Goal: Information Seeking & Learning: Check status

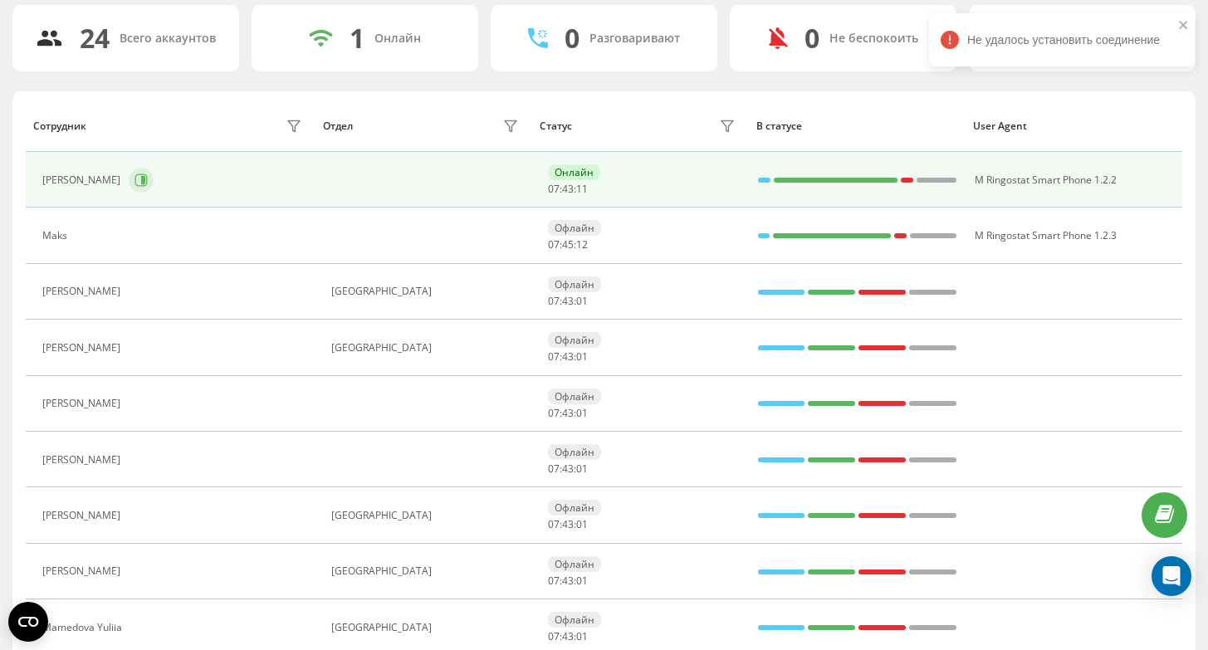
click at [135, 185] on icon at bounding box center [141, 180] width 12 height 12
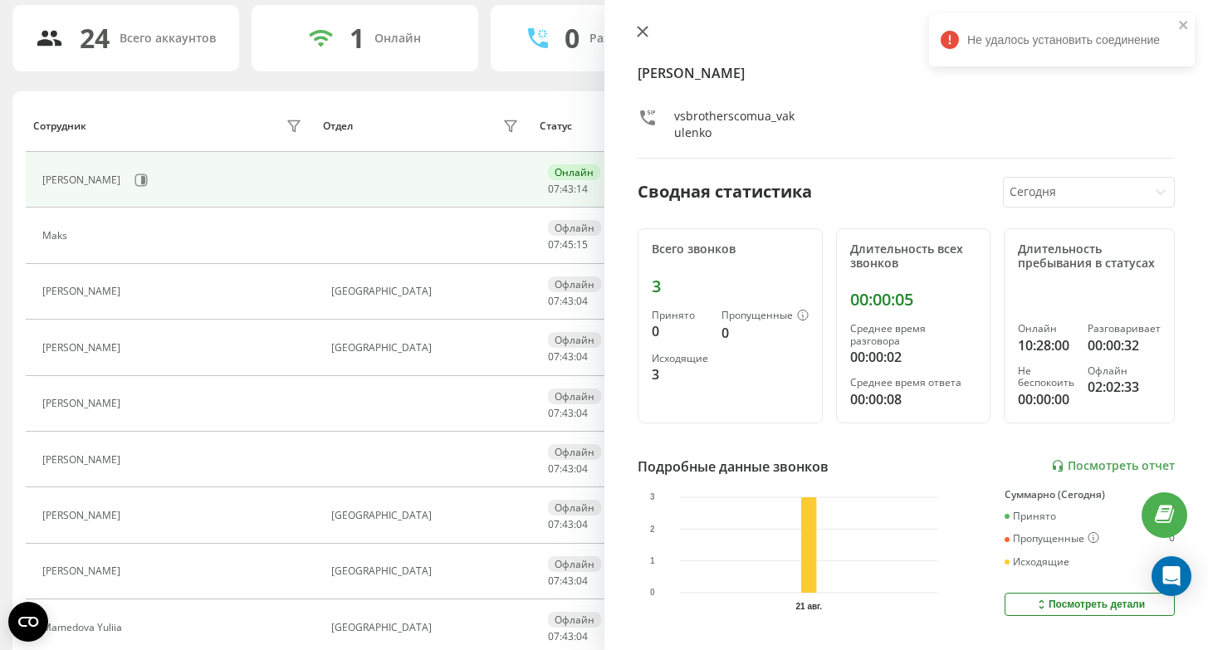
click at [640, 32] on icon at bounding box center [642, 32] width 10 height 10
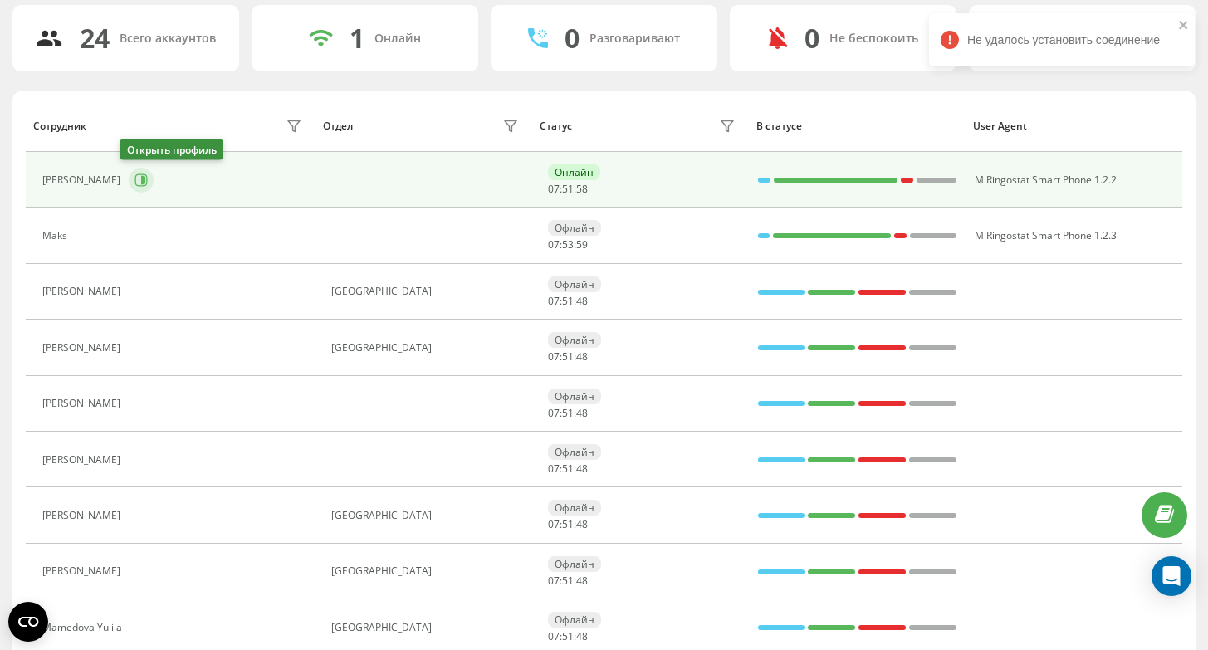
click at [137, 179] on icon at bounding box center [141, 180] width 12 height 12
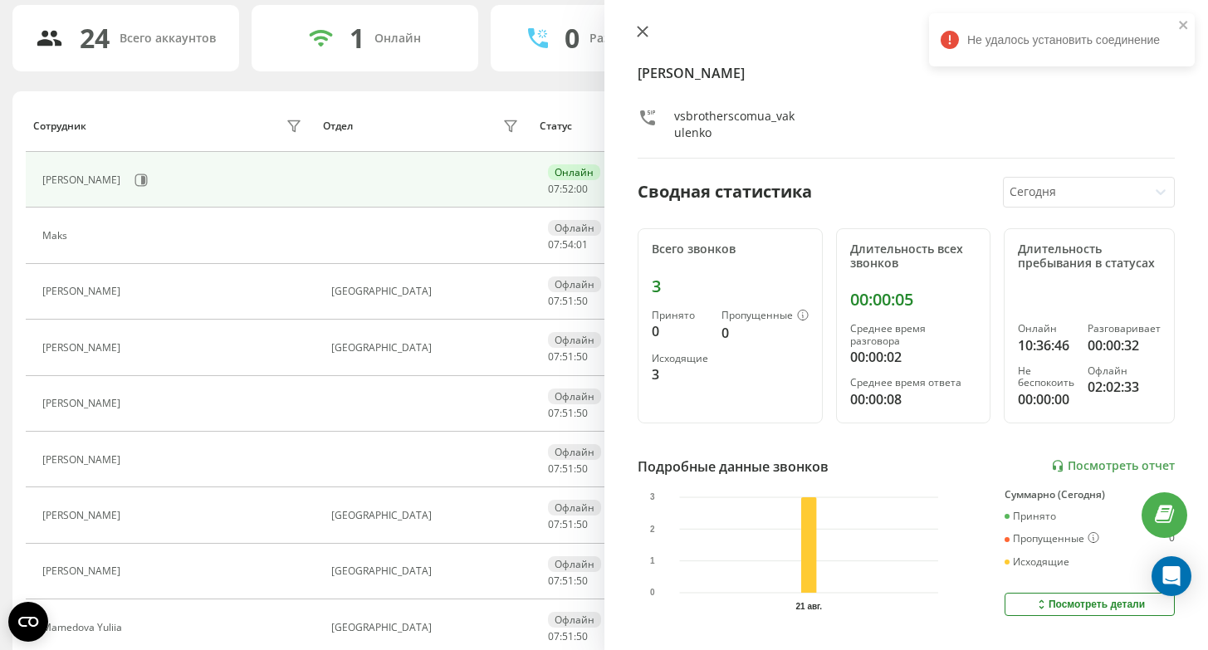
click at [645, 33] on icon at bounding box center [643, 32] width 12 height 12
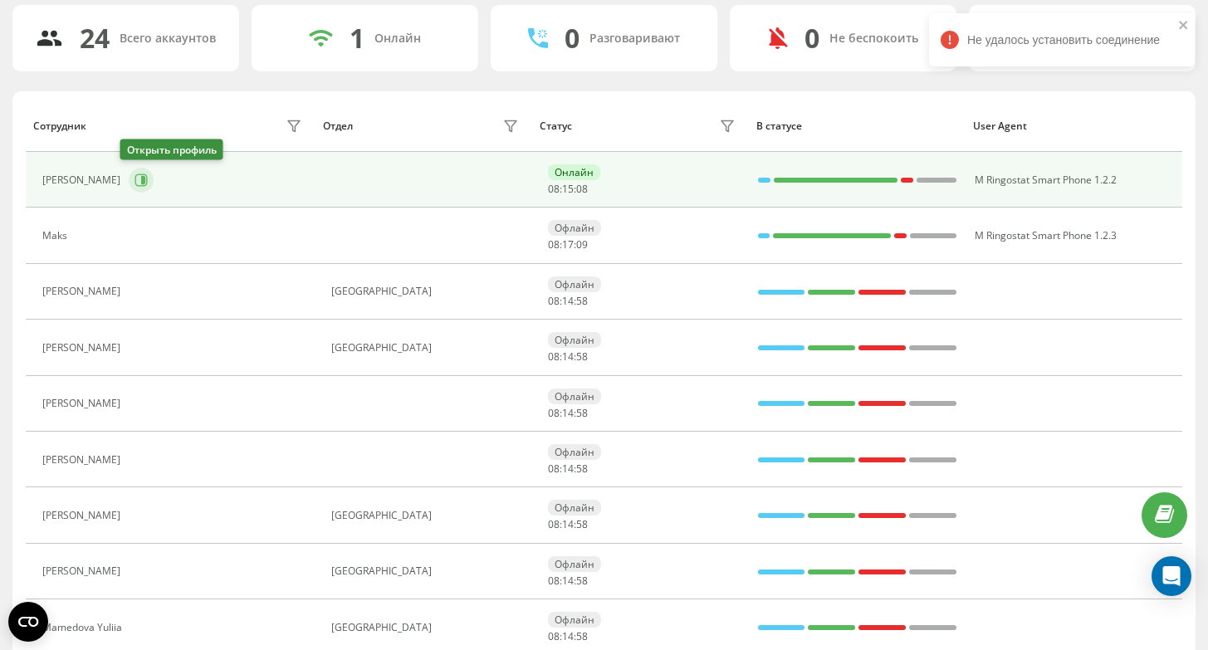
click at [135, 184] on icon at bounding box center [141, 180] width 12 height 12
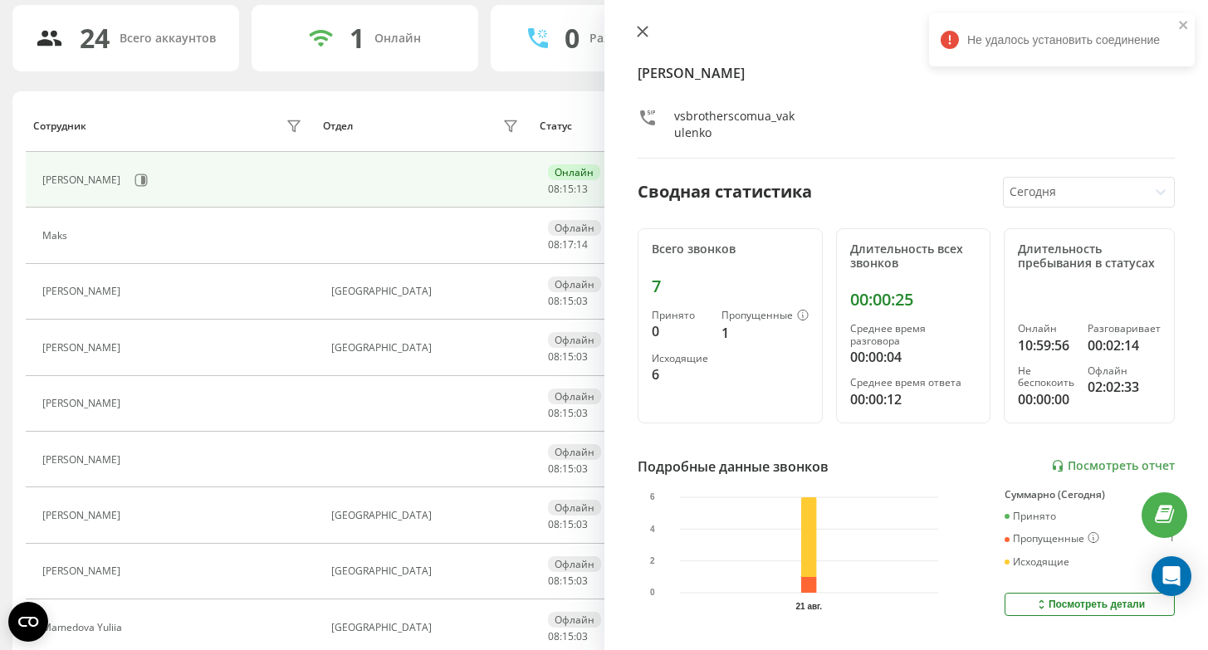
click at [646, 28] on icon at bounding box center [643, 32] width 12 height 12
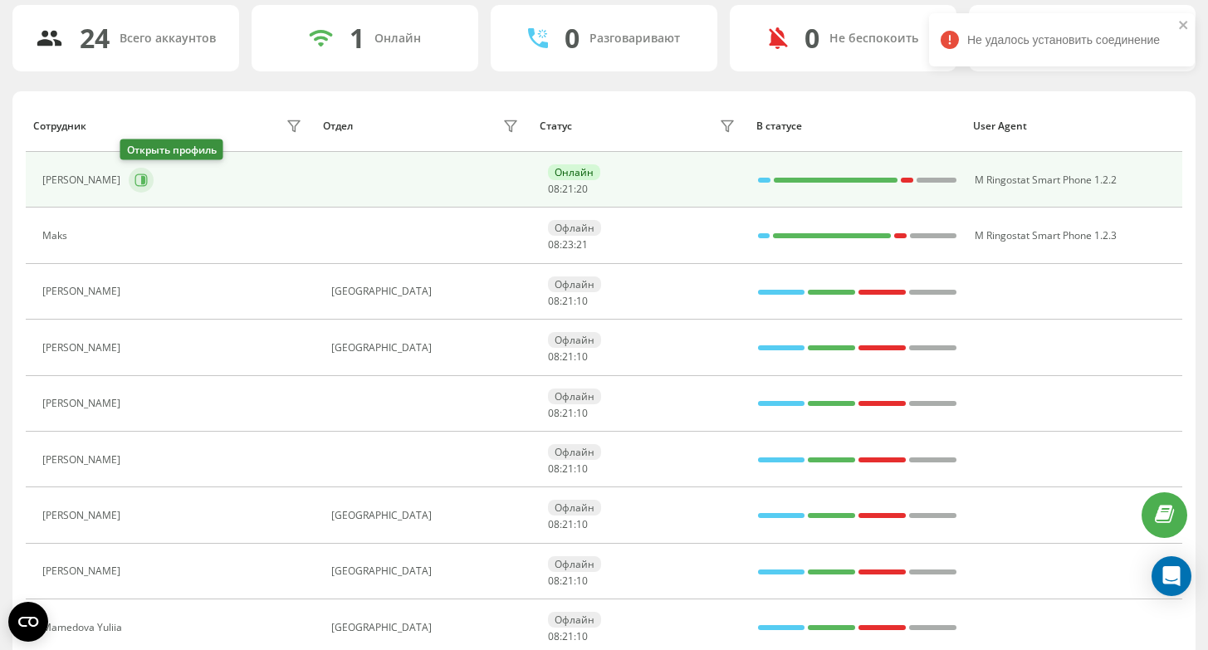
click at [141, 180] on icon at bounding box center [143, 180] width 4 height 8
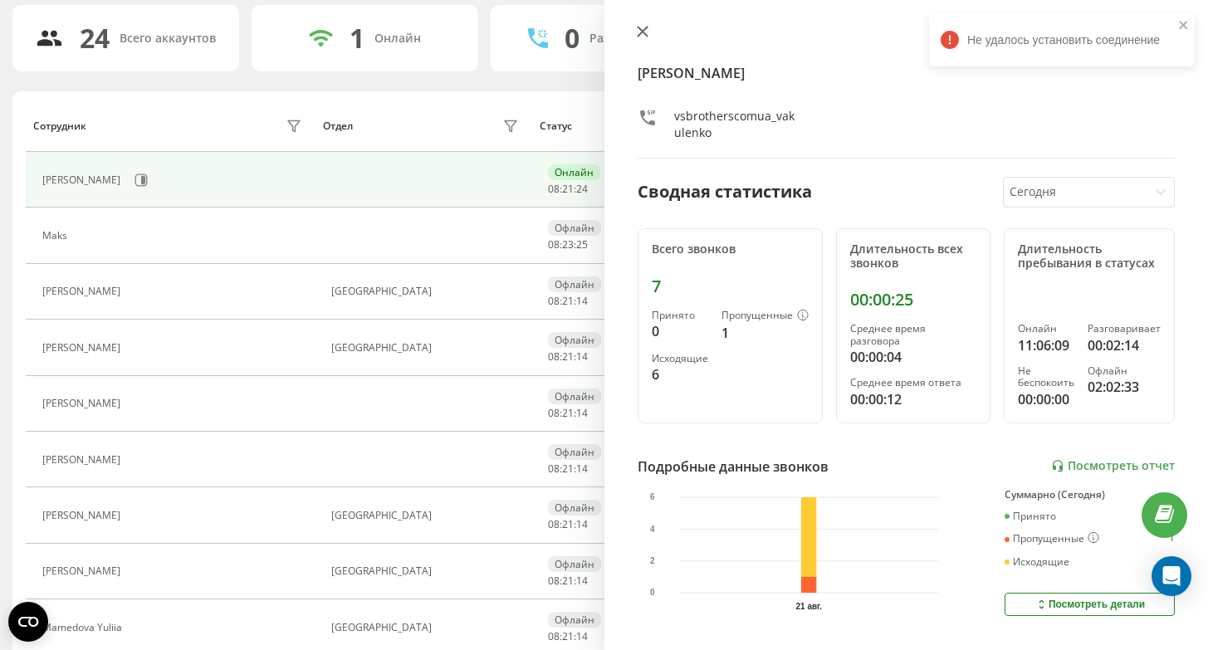
click at [642, 28] on icon at bounding box center [643, 32] width 12 height 12
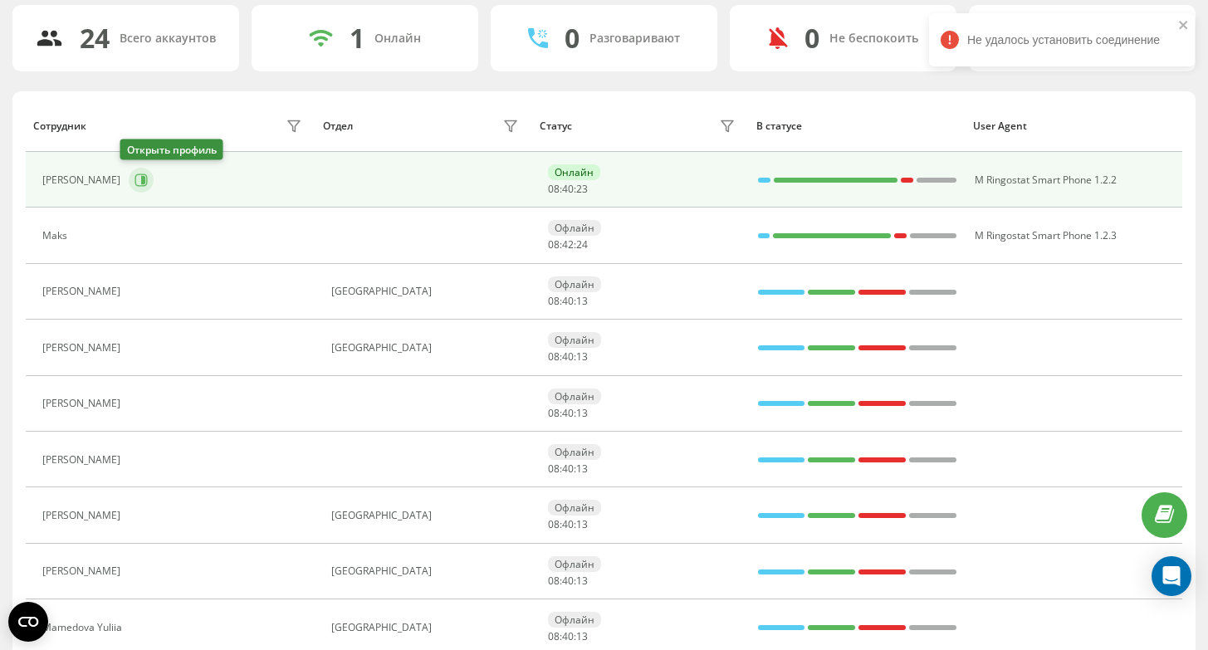
click at [141, 182] on icon at bounding box center [143, 180] width 4 height 8
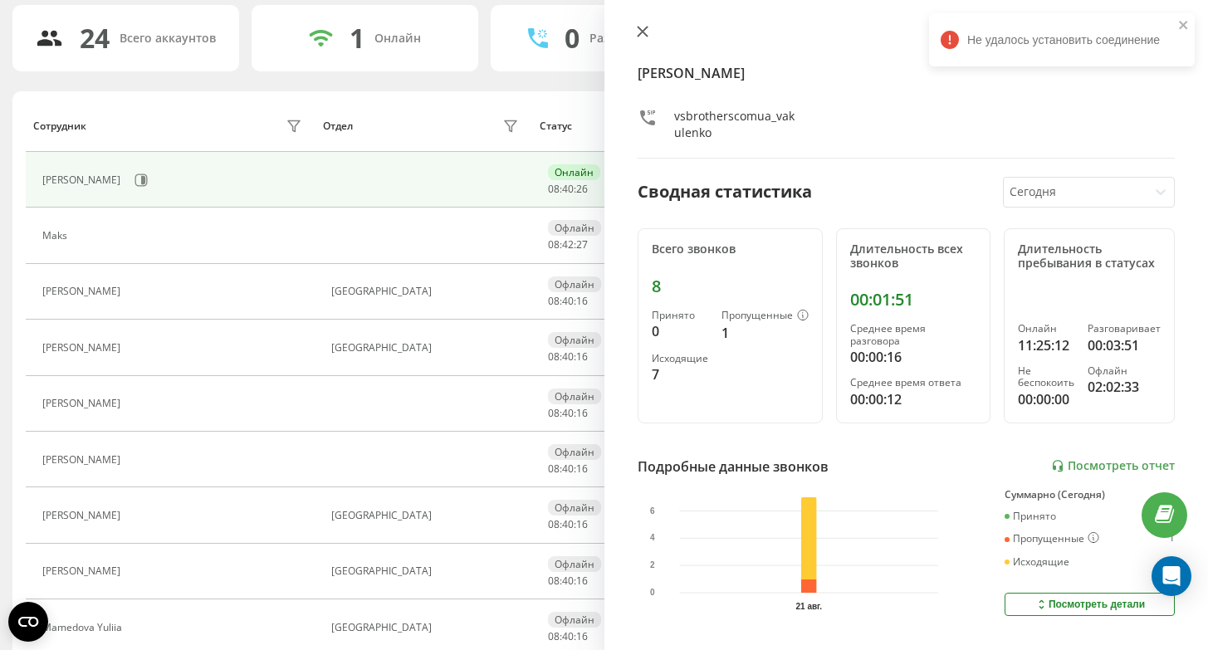
click at [644, 30] on icon at bounding box center [642, 32] width 10 height 10
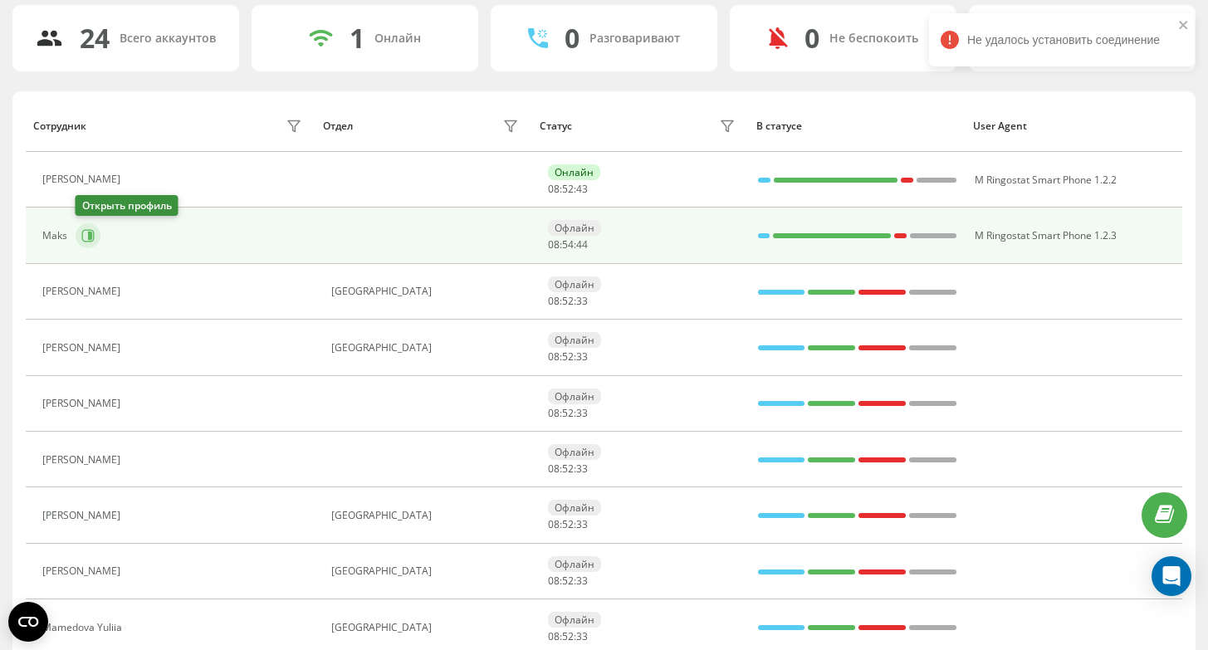
click at [91, 238] on icon at bounding box center [90, 236] width 4 height 8
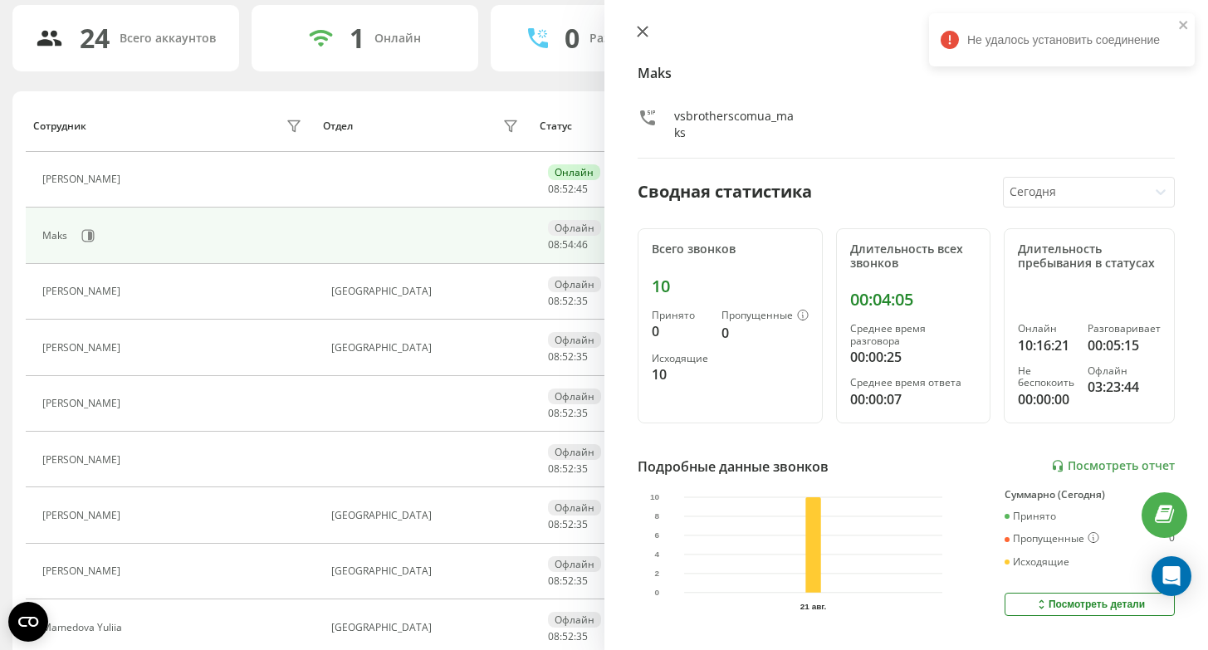
click at [643, 29] on icon at bounding box center [643, 32] width 12 height 12
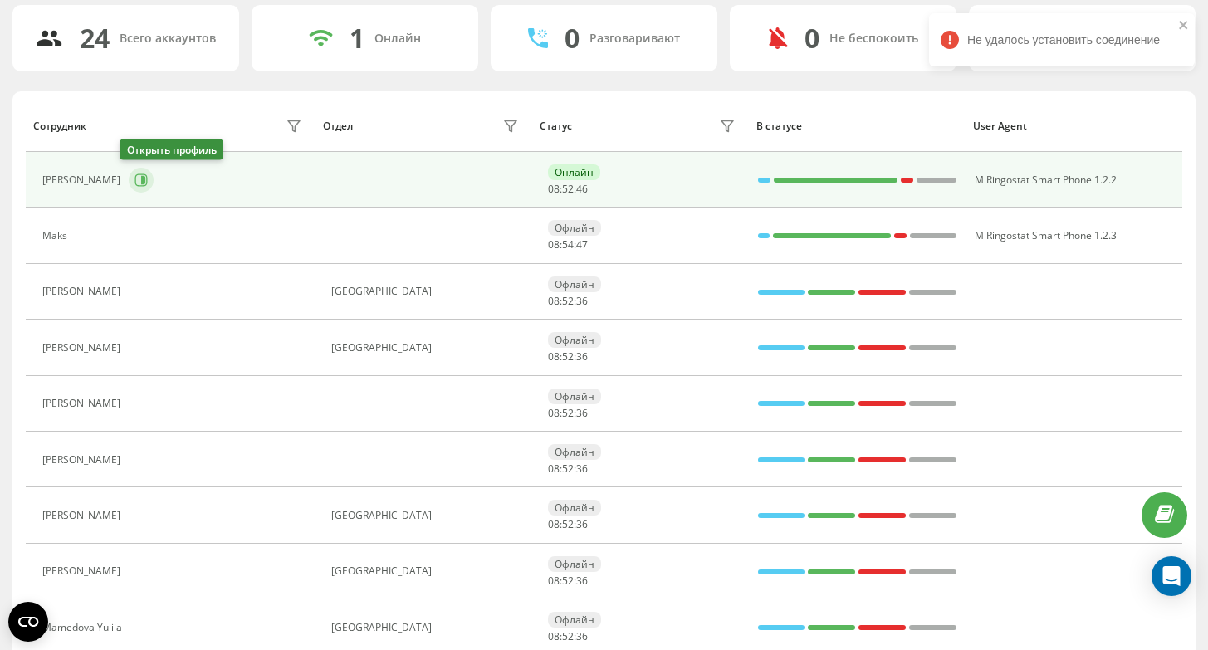
click at [138, 170] on button at bounding box center [141, 180] width 25 height 25
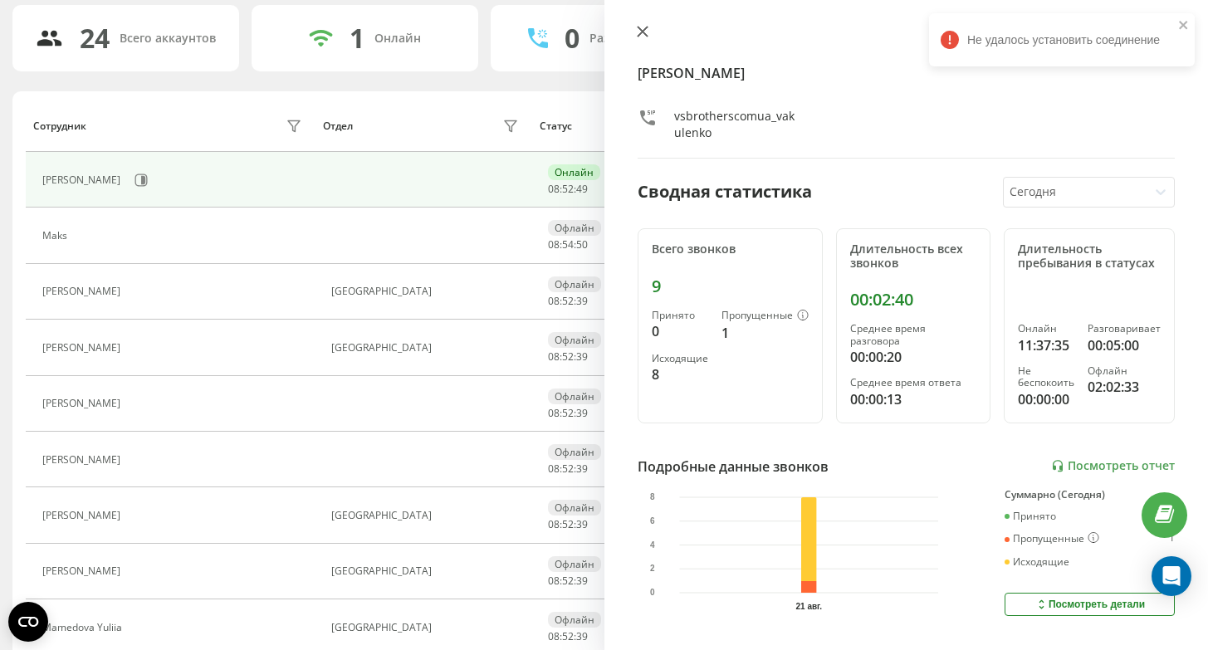
click at [641, 31] on icon at bounding box center [642, 32] width 10 height 10
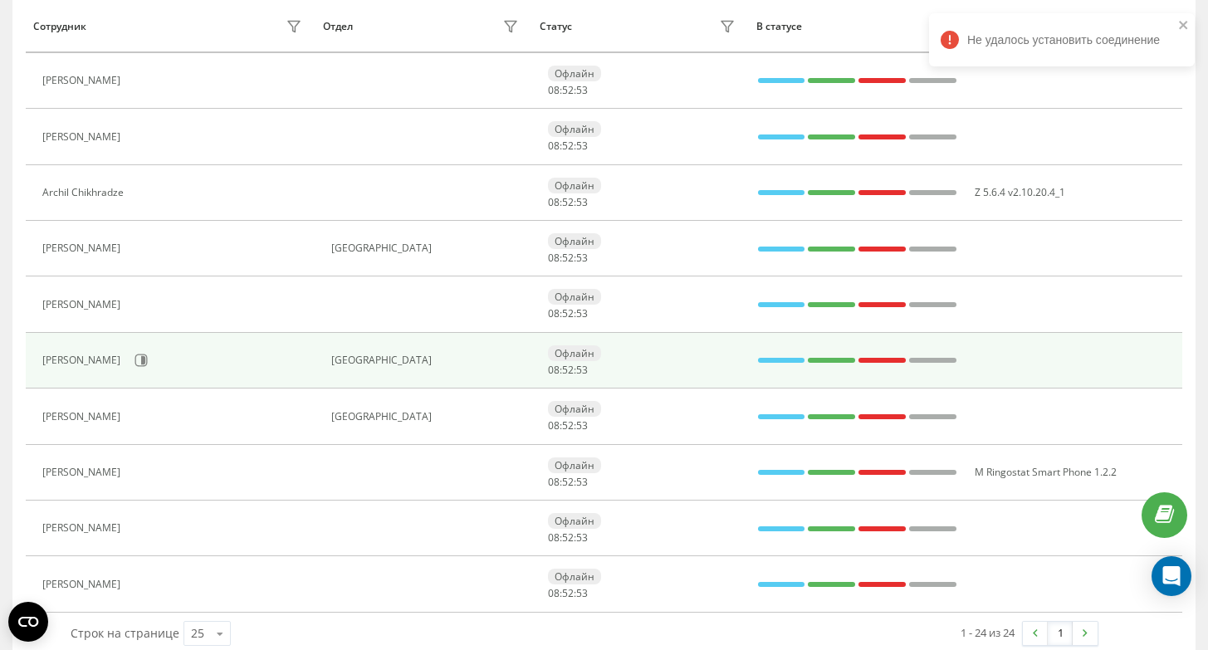
scroll to position [1019, 0]
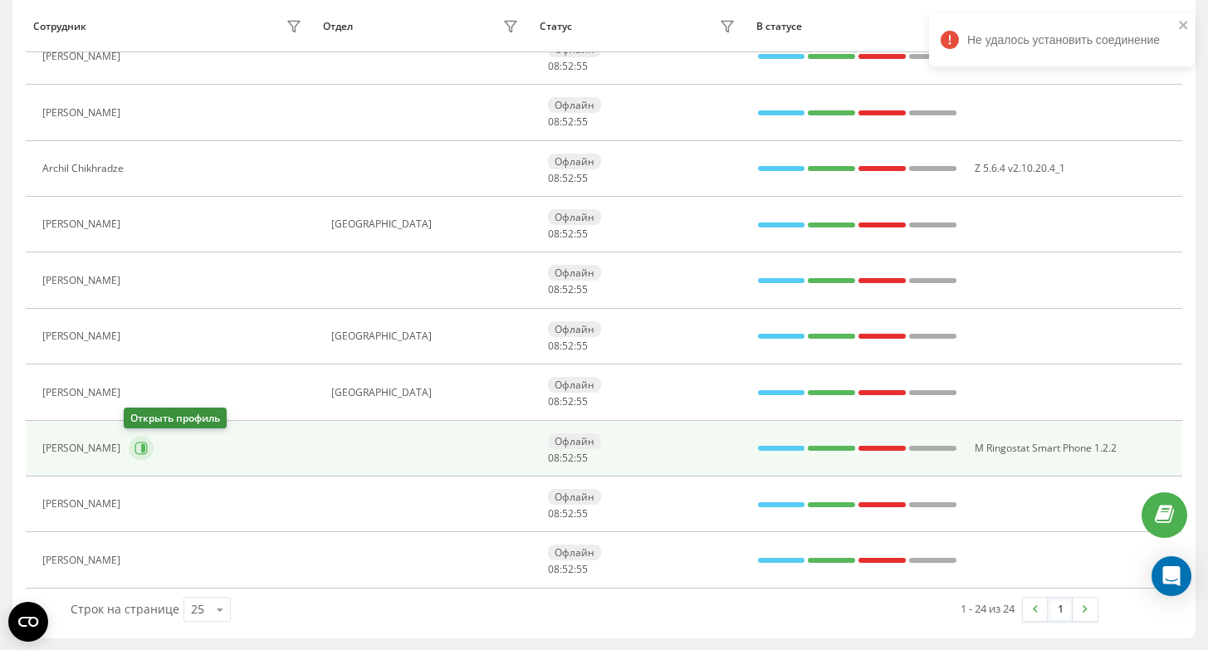
click at [135, 452] on icon at bounding box center [141, 448] width 13 height 13
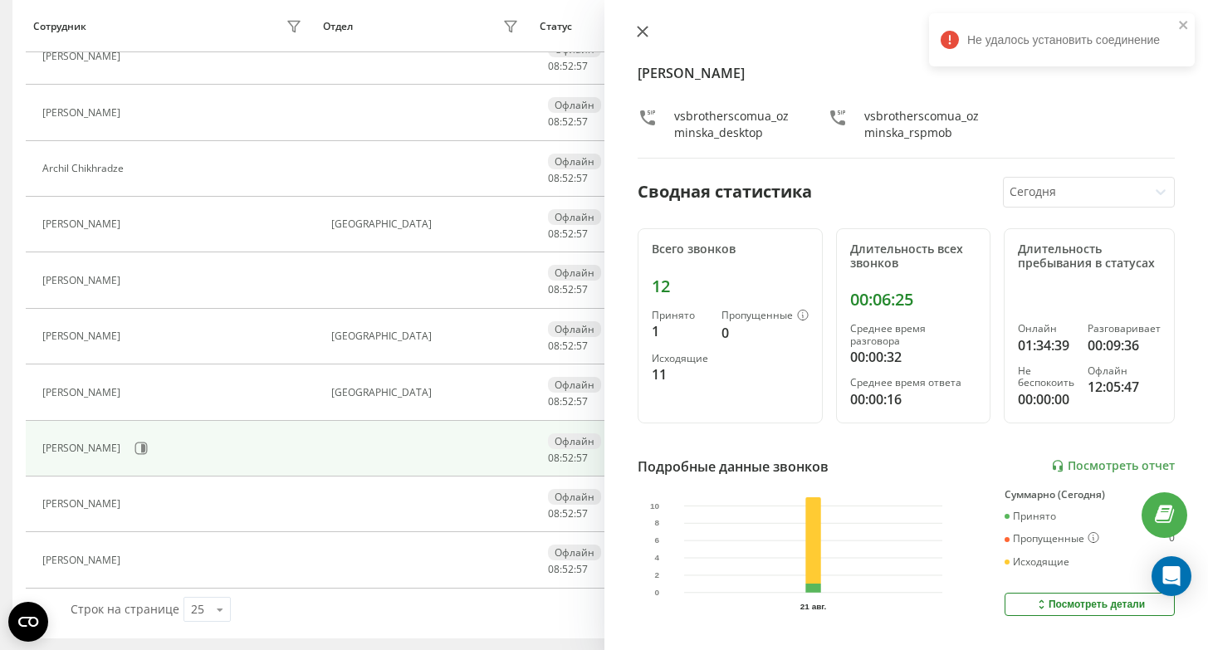
click at [645, 33] on icon at bounding box center [643, 32] width 12 height 12
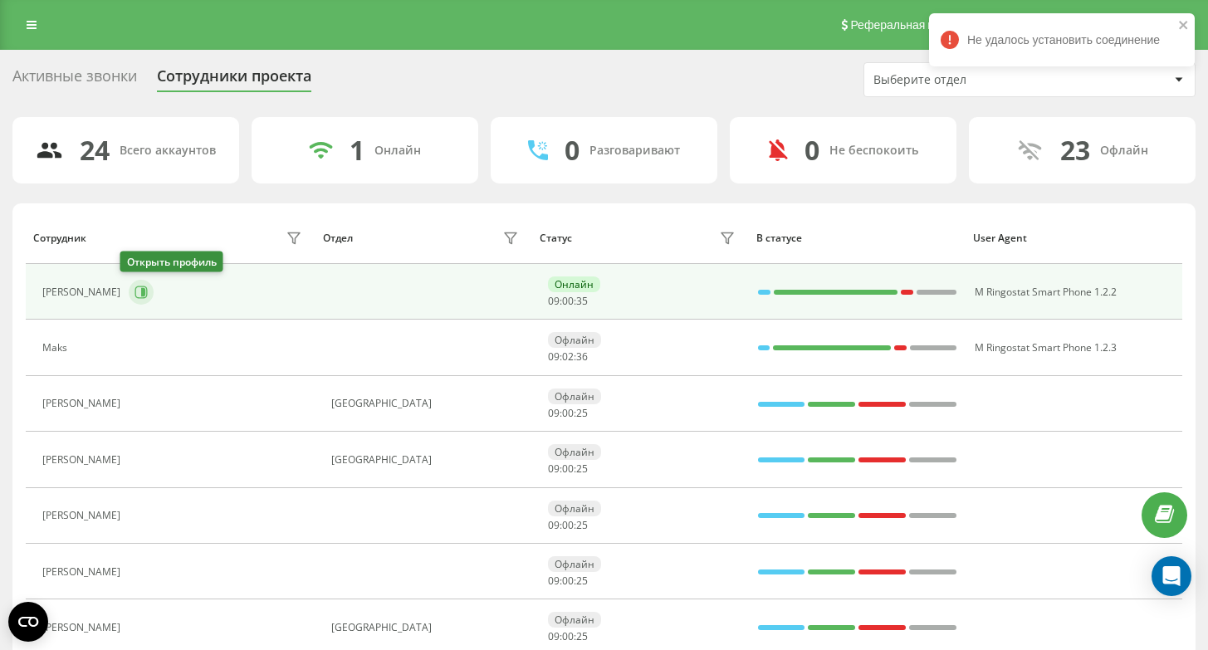
click at [135, 292] on icon at bounding box center [141, 292] width 12 height 12
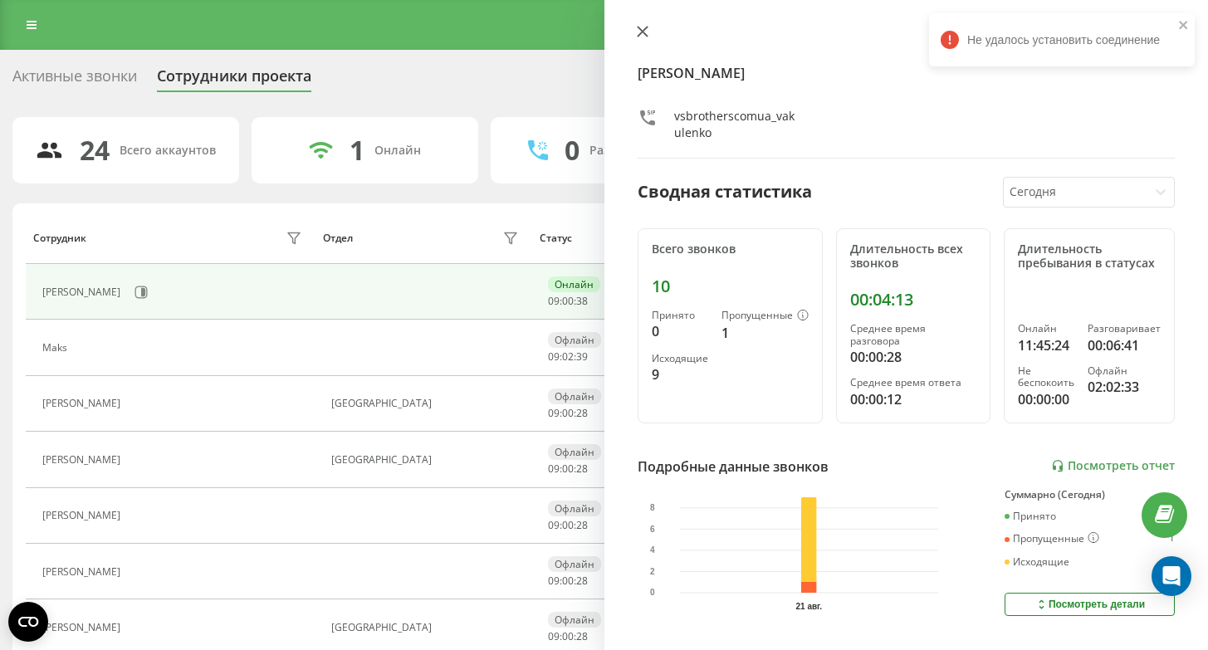
click at [647, 27] on icon at bounding box center [642, 32] width 10 height 10
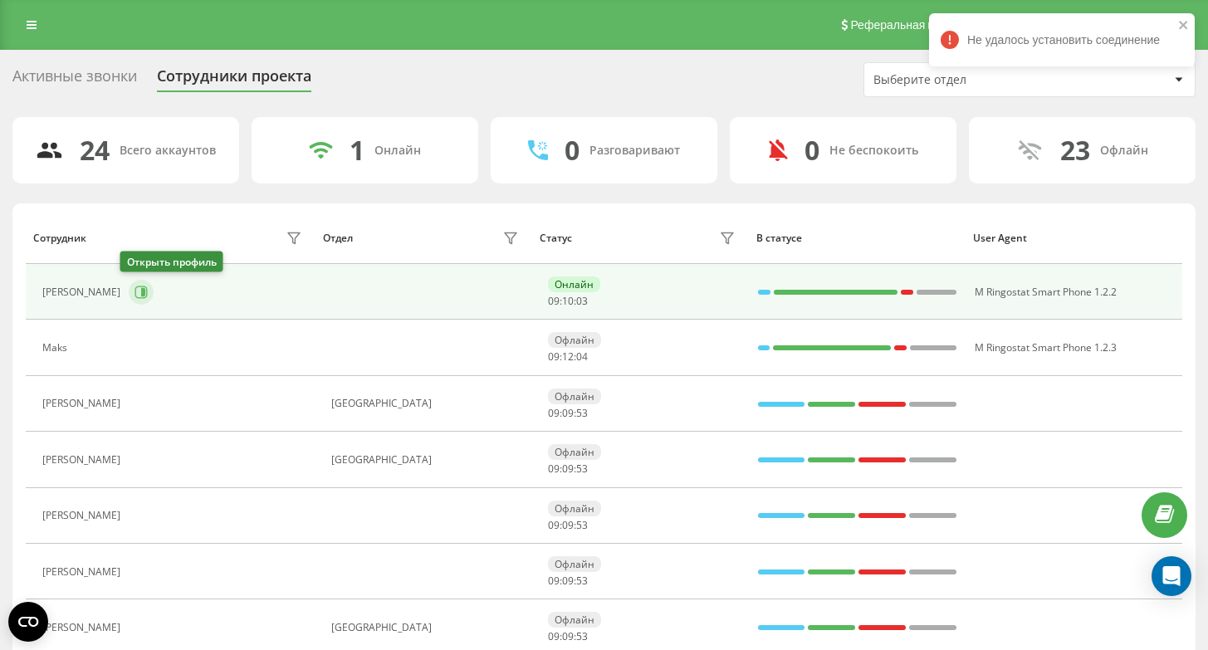
click at [135, 293] on icon at bounding box center [141, 292] width 13 height 13
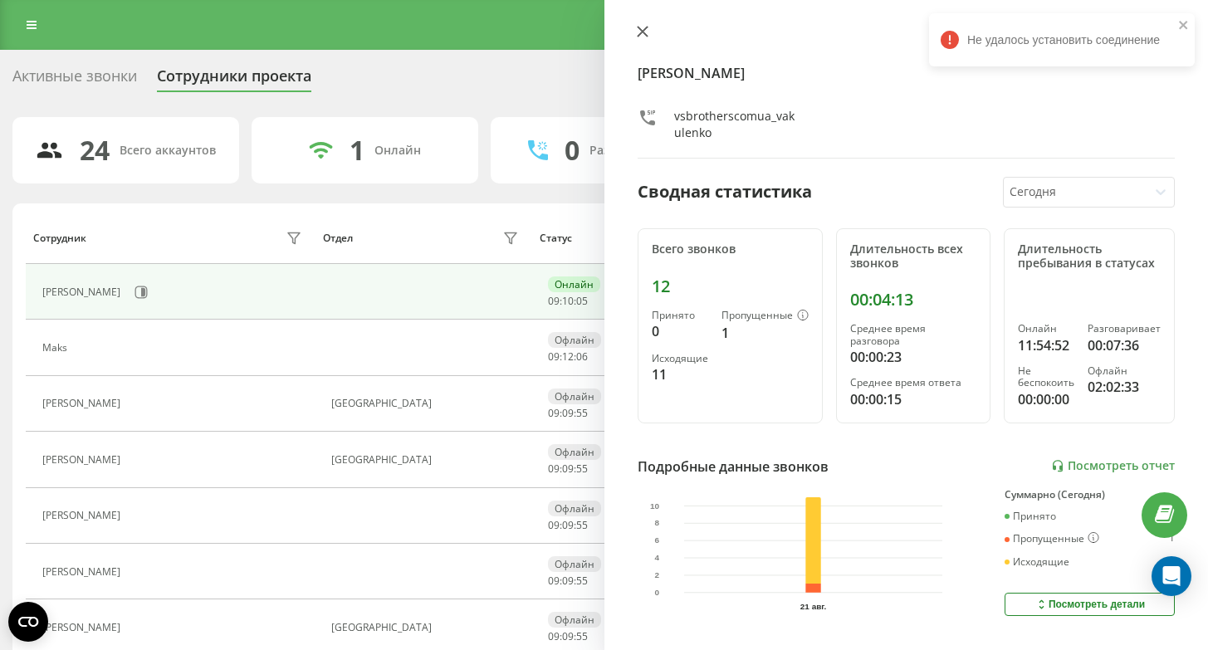
click at [641, 33] on icon at bounding box center [642, 32] width 10 height 10
